Goal: Navigation & Orientation: Find specific page/section

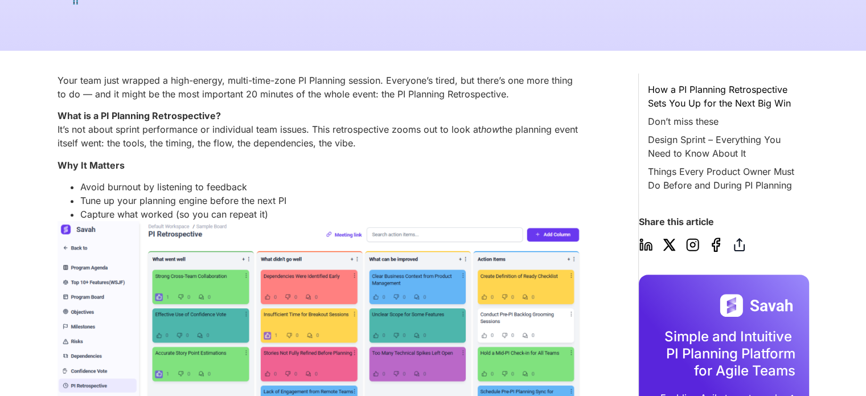
scroll to position [399, 0]
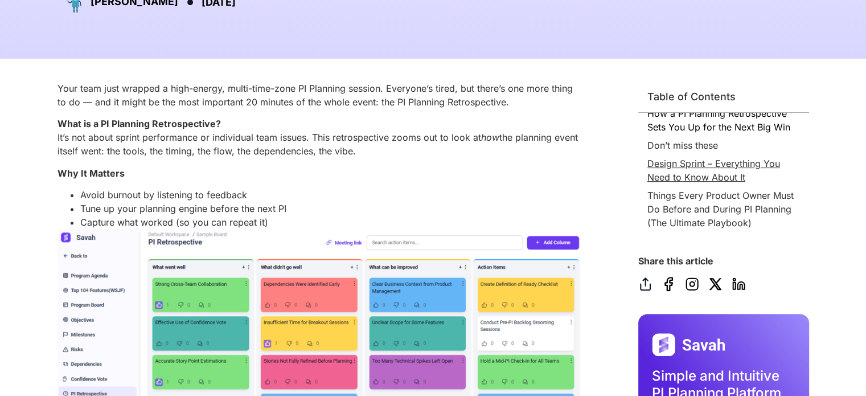
scroll to position [57, 0]
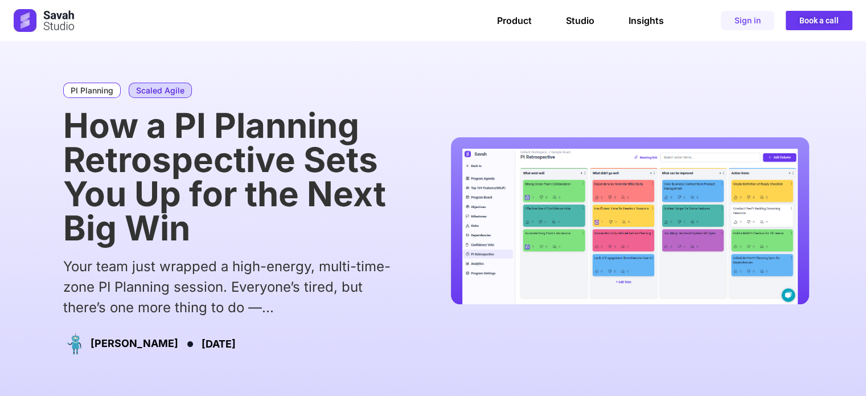
click at [140, 89] on link "Scaled Agile" at bounding box center [160, 90] width 63 height 15
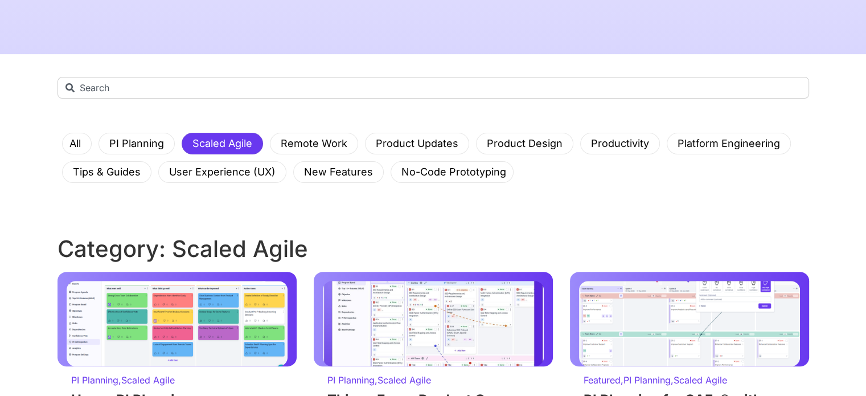
scroll to position [342, 0]
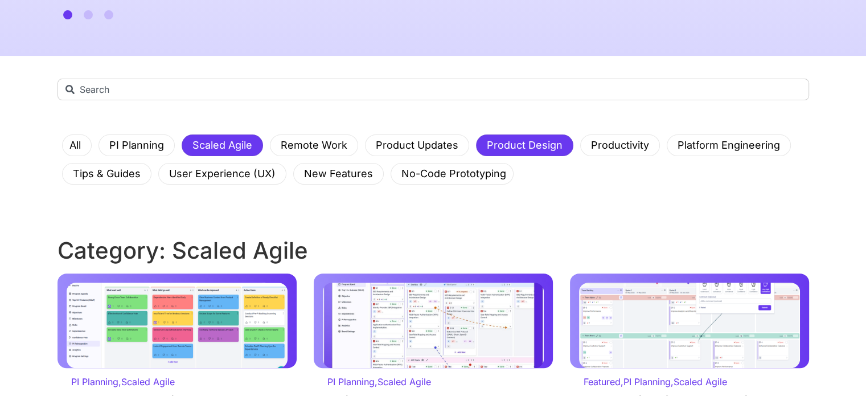
click at [535, 145] on link "Product Design" at bounding box center [524, 145] width 89 height 21
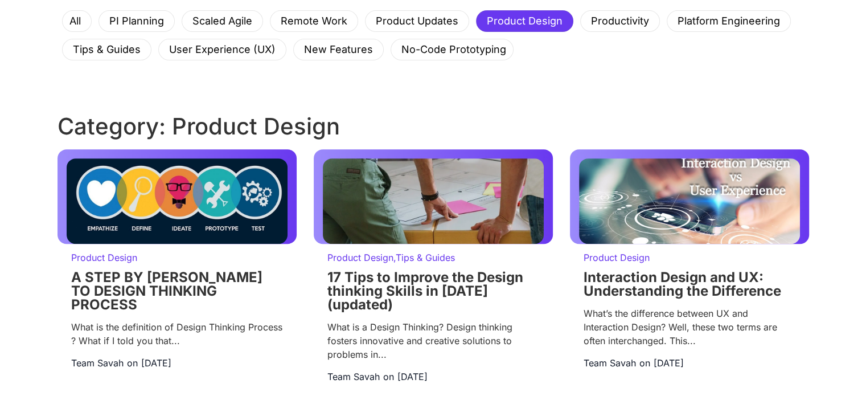
scroll to position [456, 0]
